Goal: Information Seeking & Learning: Compare options

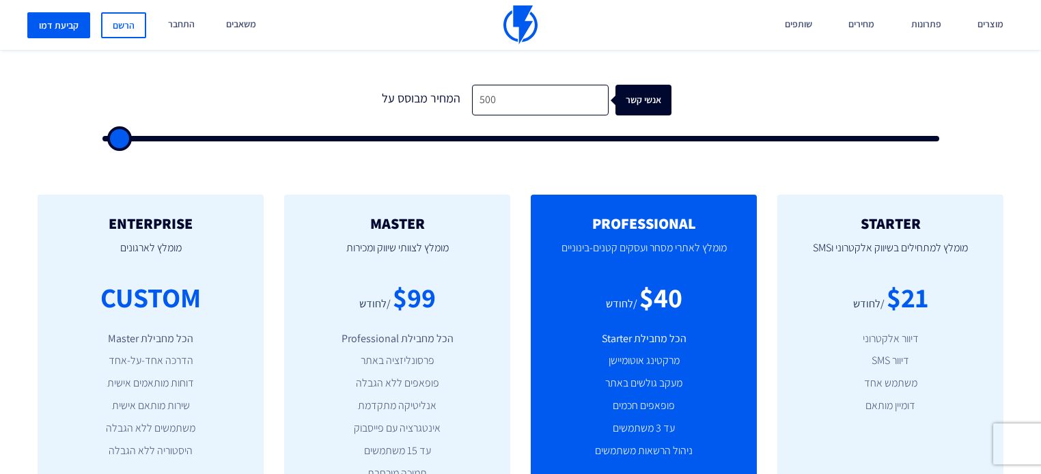
scroll to position [437, 0]
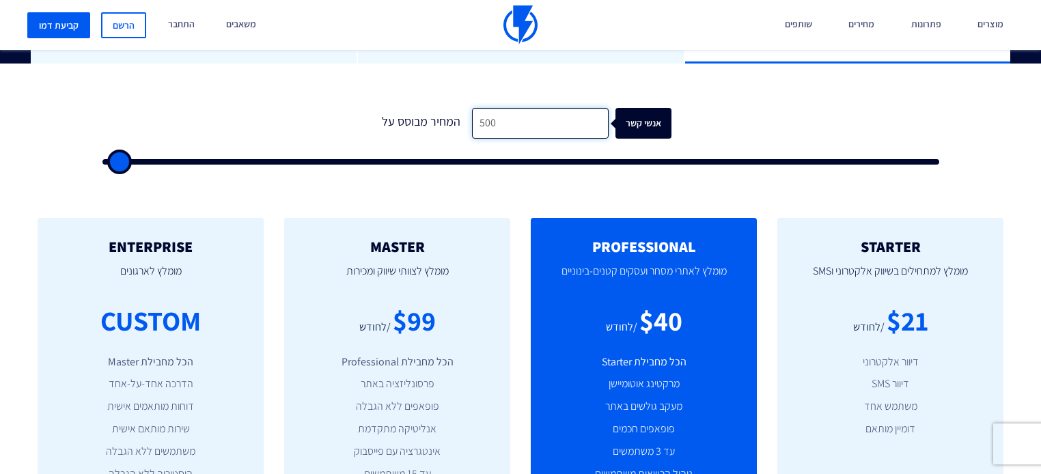
drag, startPoint x: 560, startPoint y: 100, endPoint x: 307, endPoint y: 98, distance: 252.8
click at [307, 108] on form "1 המחיר מבוסס על 500 אנשי קשר" at bounding box center [520, 136] width 837 height 57
type input "1"
type input "500"
type input "10"
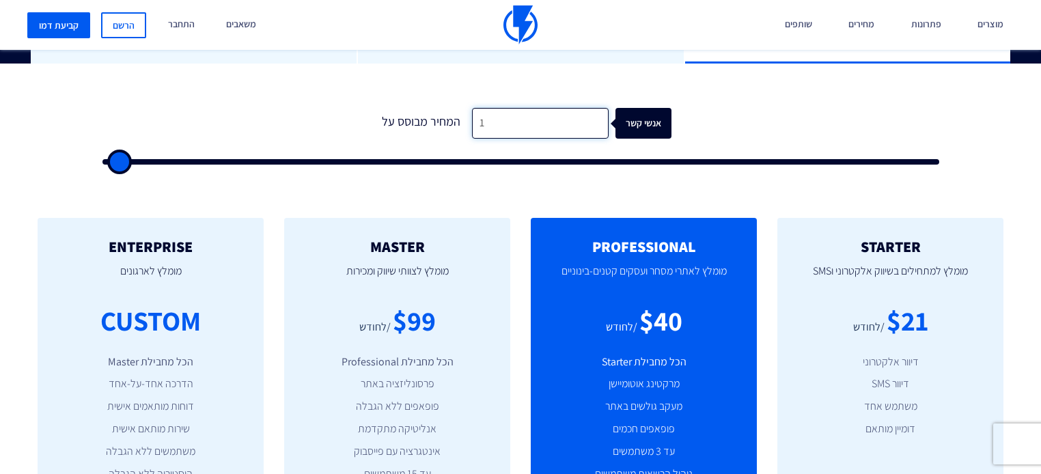
type input "500"
type input "100"
type input "500"
type input "1,000"
type input "1000"
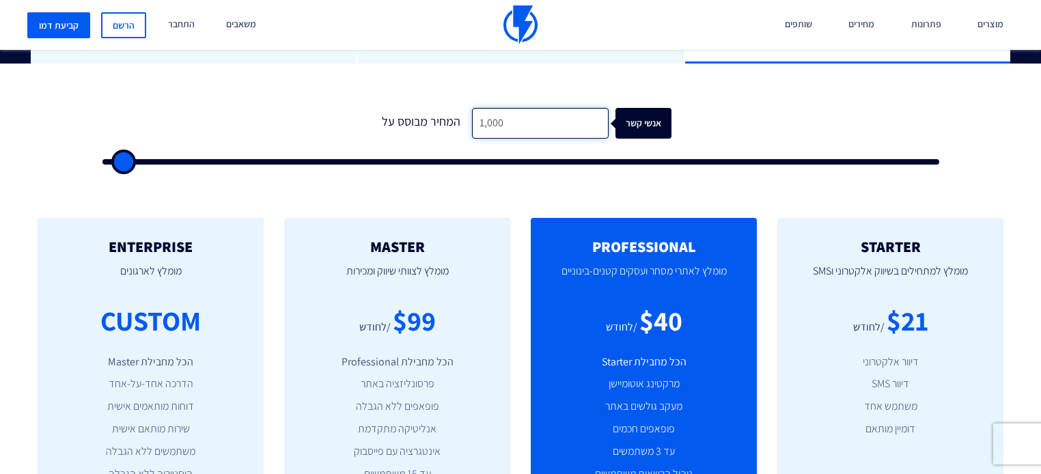
type input "10,000"
type input "10000"
type input "100,000"
type input "100000"
type input "100,000"
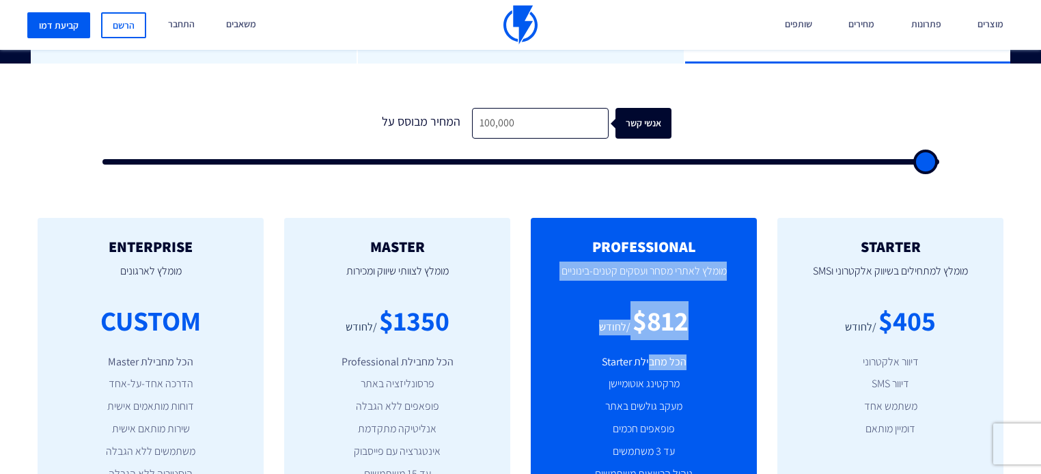
drag, startPoint x: 561, startPoint y: 218, endPoint x: 653, endPoint y: 331, distance: 145.2
click at [653, 333] on div "PROFESSIONAL מומלץ לאתרי מסחר ועסקים קטנים-בינוניים $812 /לחודש הכל מחבילת Star…" at bounding box center [644, 395] width 226 height 355
click at [653, 355] on li "הכל מחבילת Starter" at bounding box center [643, 363] width 185 height 16
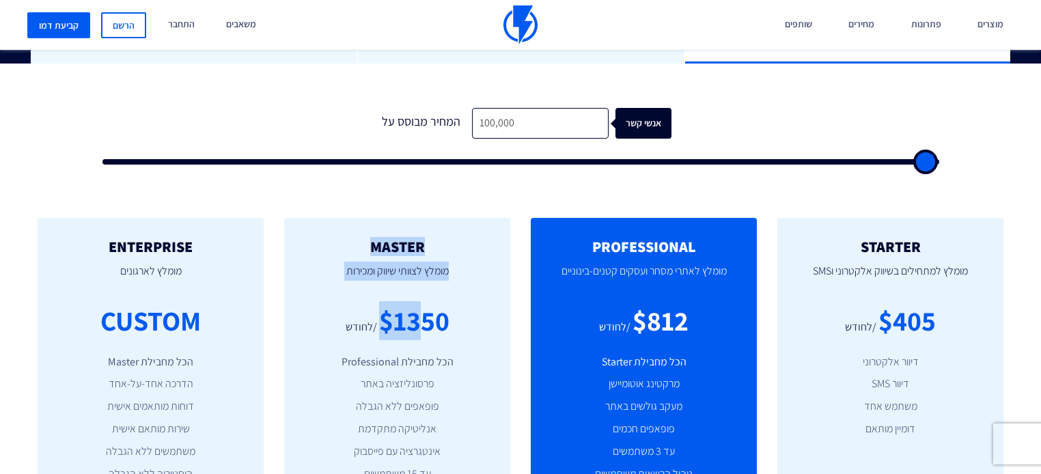
drag, startPoint x: 422, startPoint y: 258, endPoint x: 413, endPoint y: 303, distance: 45.8
click at [413, 303] on div "MASTER מומלץ לצוותי שיווק ומכירות $1350 /לחודש הכל מחבילת Professional פרסונליז…" at bounding box center [397, 395] width 226 height 355
click at [413, 302] on div "$1350" at bounding box center [414, 320] width 70 height 39
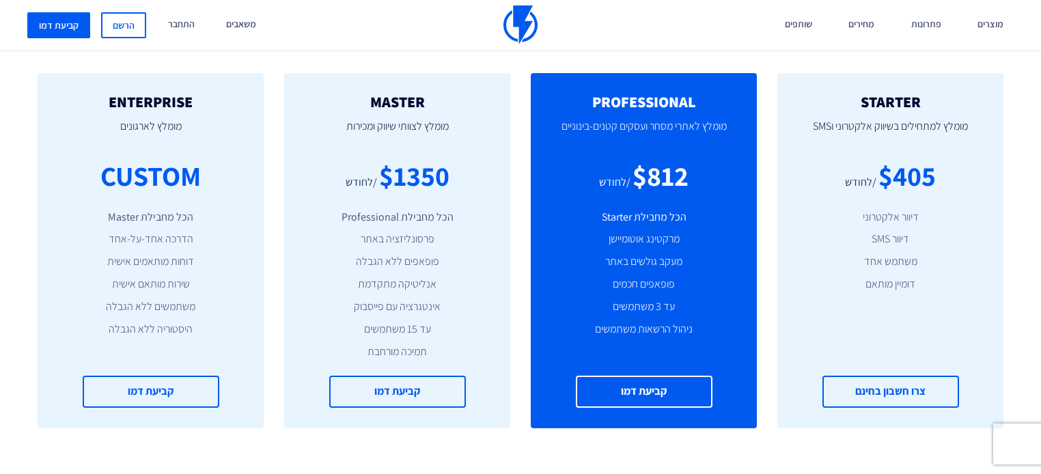
scroll to position [711, 0]
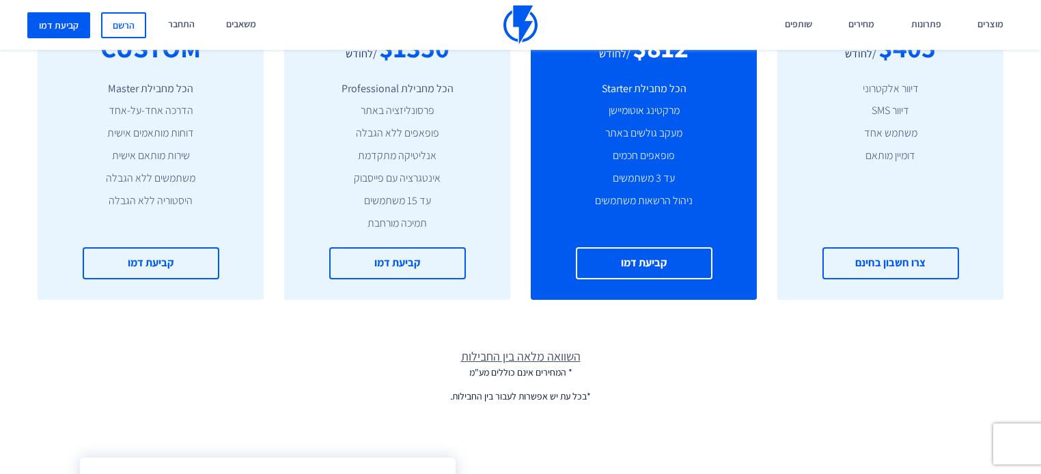
click at [565, 348] on link "השוואה מלאה בין החבילות" at bounding box center [520, 357] width 1041 height 18
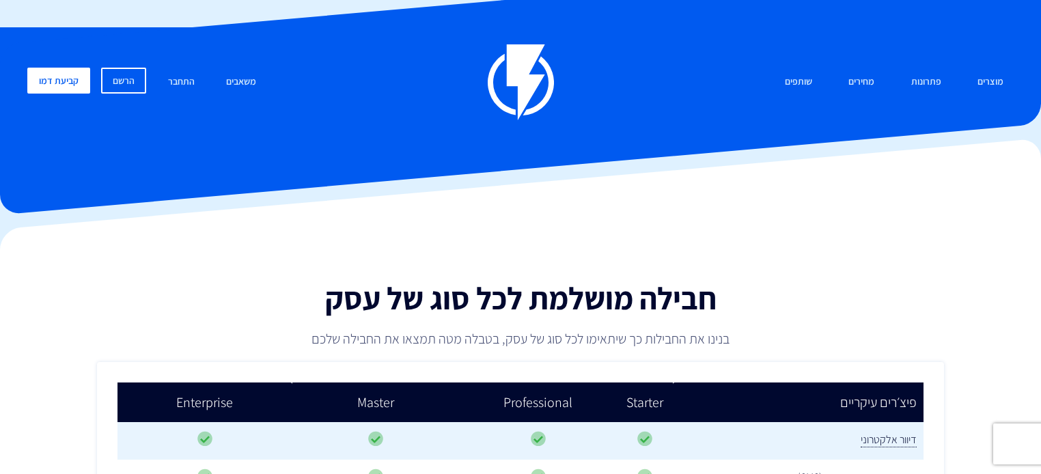
drag, startPoint x: 616, startPoint y: 318, endPoint x: 598, endPoint y: 12, distance: 306.6
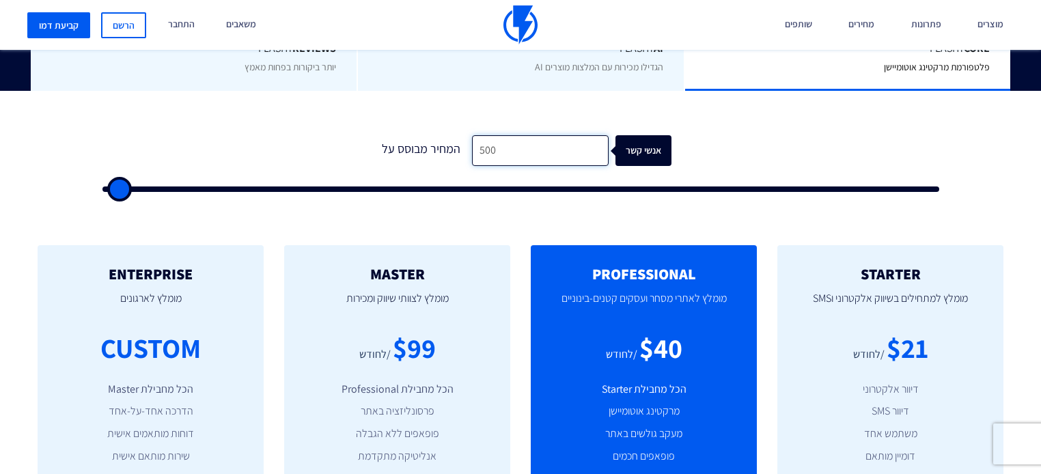
drag, startPoint x: 537, startPoint y: 145, endPoint x: 388, endPoint y: 150, distance: 149.0
click at [388, 150] on div "המחיר מבוסס על 500 אנשי קשר" at bounding box center [521, 150] width 302 height 31
type input "1"
type input "500"
type input "10"
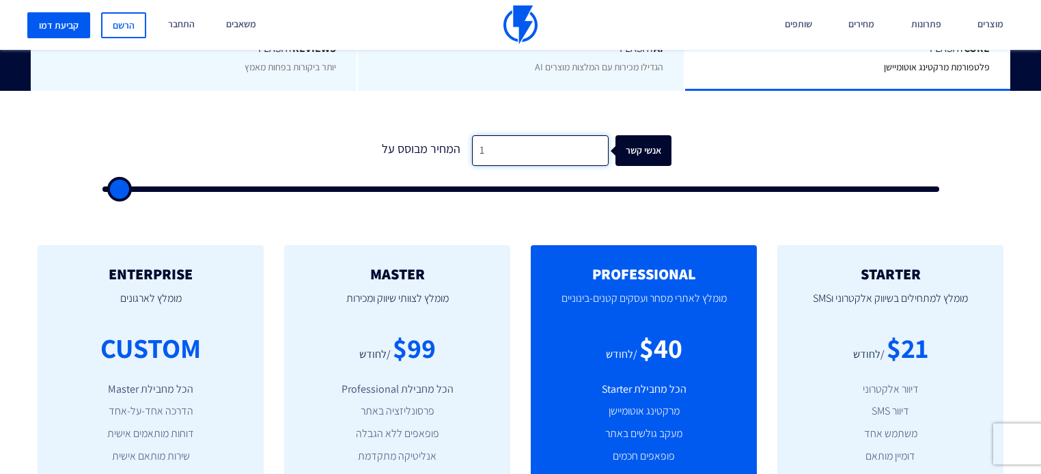
type input "500"
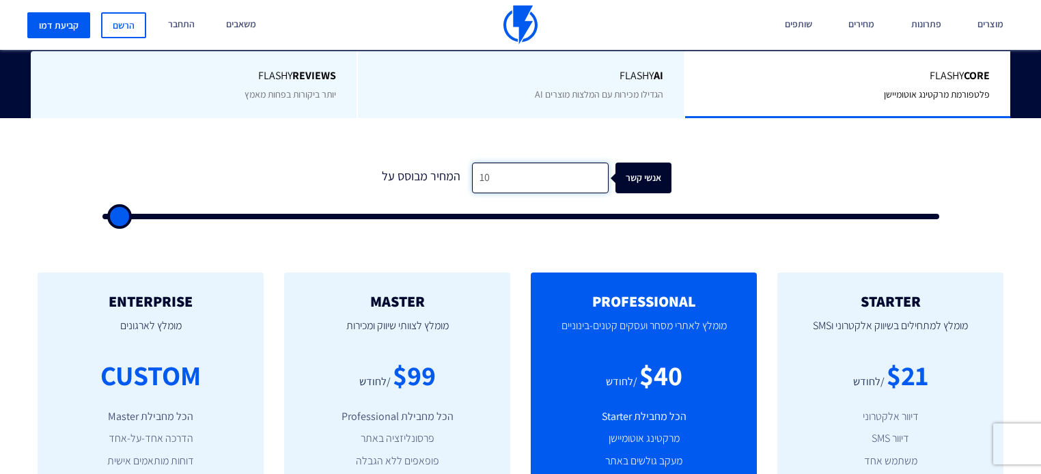
type input "100"
type input "500"
type input "1,000"
type input "1000"
type input "10,000"
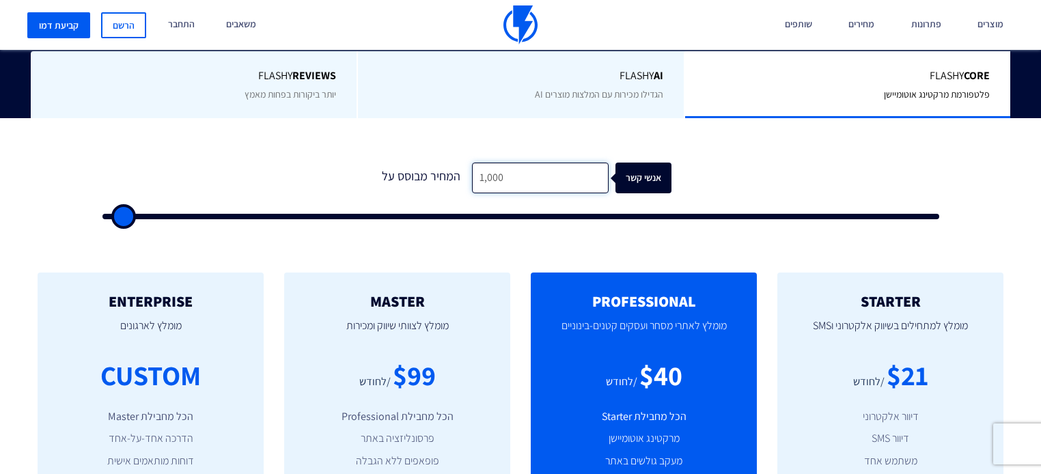
type input "10000"
type input "100,000"
type input "100000"
type input "100,000"
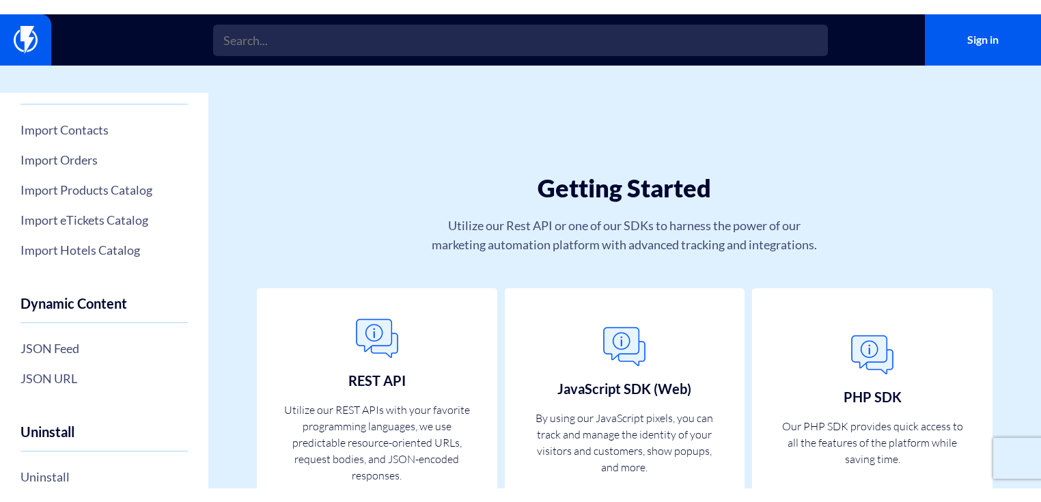
scroll to position [548, 0]
